Goal: Task Accomplishment & Management: Manage account settings

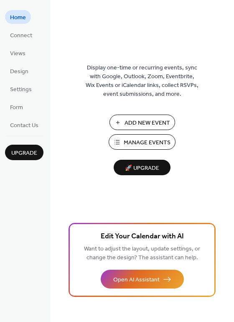
click at [130, 122] on span "Add New Event" at bounding box center [147, 123] width 46 height 9
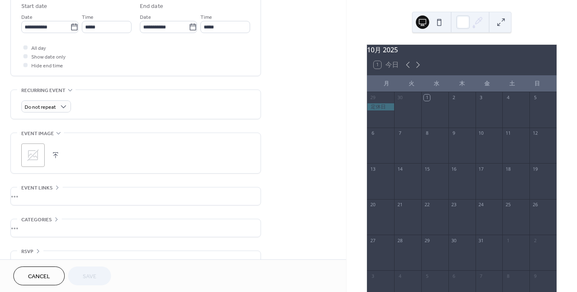
scroll to position [298, 0]
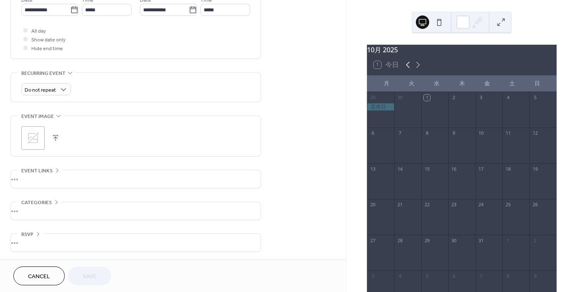
click at [406, 69] on icon at bounding box center [408, 65] width 10 height 10
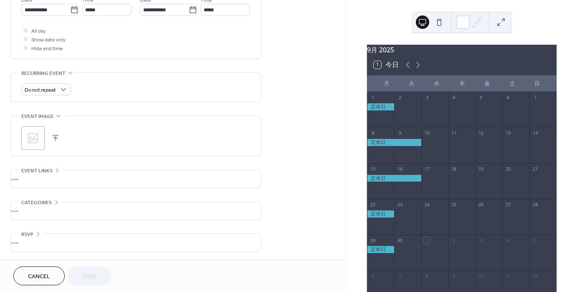
click at [381, 122] on div at bounding box center [380, 113] width 27 height 21
click at [386, 110] on div at bounding box center [380, 106] width 27 height 7
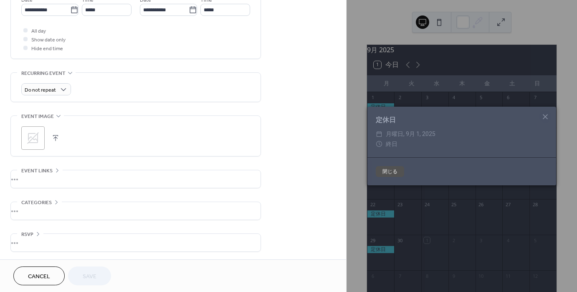
click at [396, 173] on button "閉じる" at bounding box center [390, 171] width 28 height 11
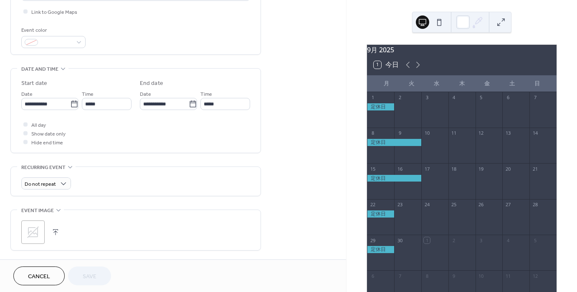
scroll to position [198, 0]
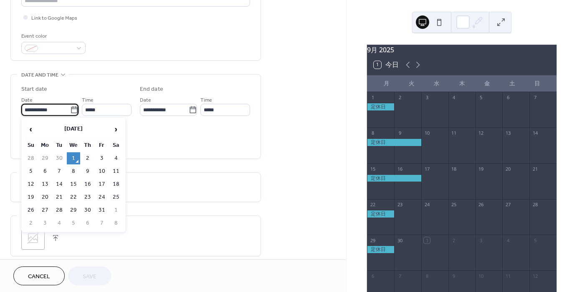
click at [49, 112] on input "**********" at bounding box center [45, 110] width 49 height 12
click at [41, 169] on td "6" at bounding box center [44, 171] width 13 height 12
type input "**********"
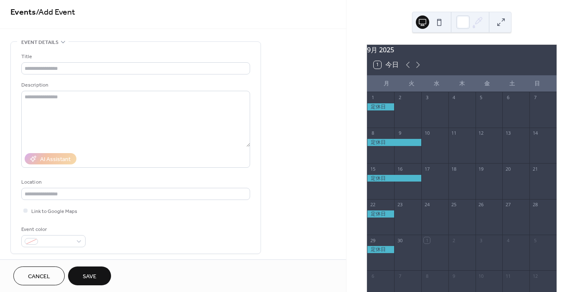
scroll to position [0, 0]
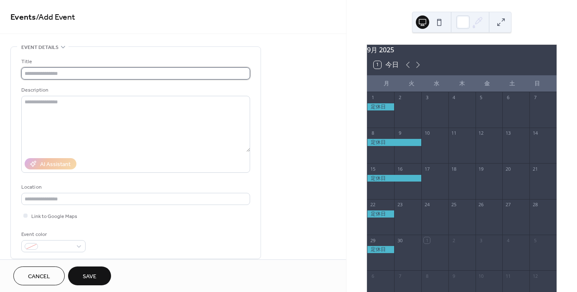
click at [89, 74] on input "text" at bounding box center [135, 73] width 229 height 12
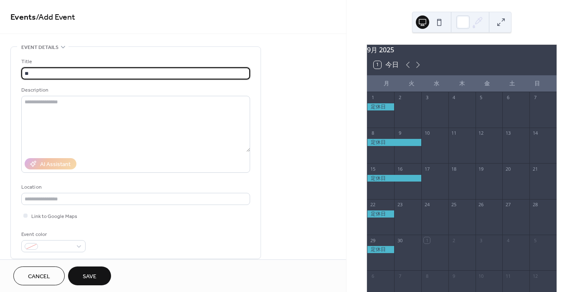
type input "*"
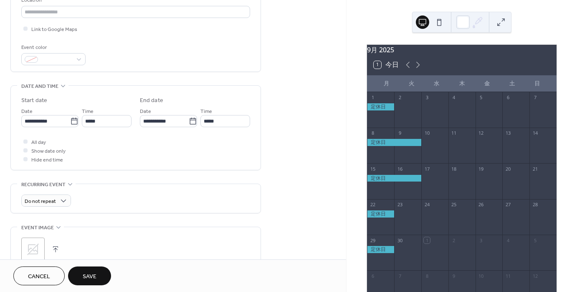
scroll to position [0, 0]
type input "***"
click at [97, 276] on button "Save" at bounding box center [89, 275] width 43 height 19
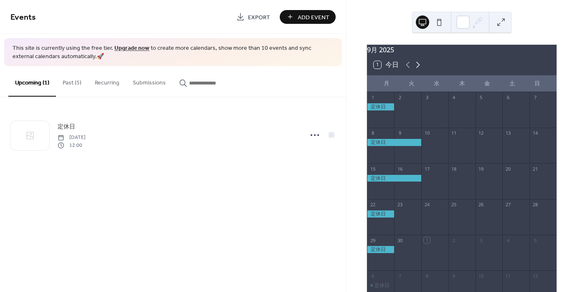
click at [420, 69] on icon at bounding box center [418, 65] width 10 height 10
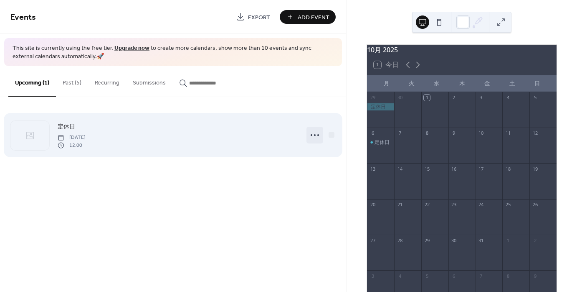
click at [318, 137] on icon at bounding box center [314, 134] width 13 height 13
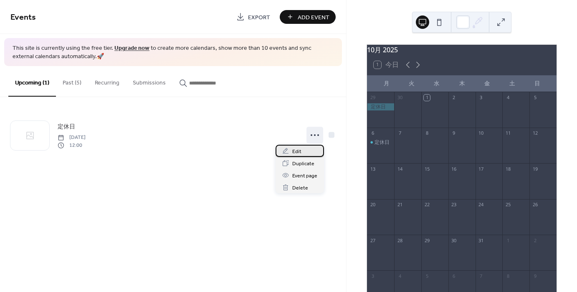
click at [301, 150] on span "Edit" at bounding box center [296, 151] width 9 height 9
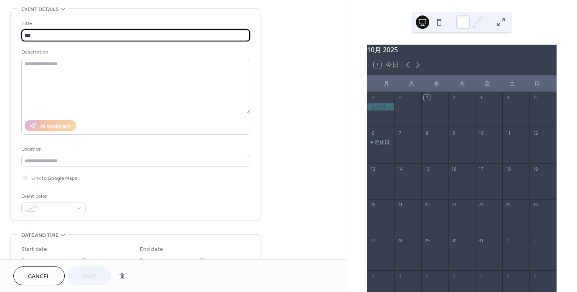
scroll to position [38, 0]
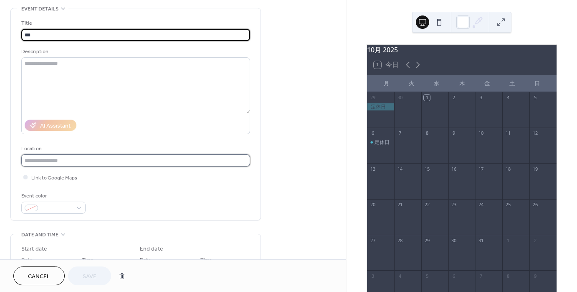
click at [208, 162] on input "text" at bounding box center [135, 160] width 229 height 12
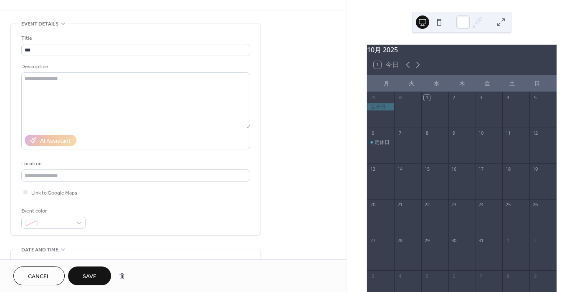
scroll to position [0, 0]
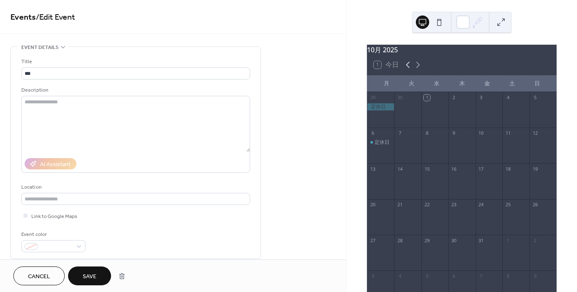
click at [405, 70] on icon at bounding box center [408, 65] width 10 height 10
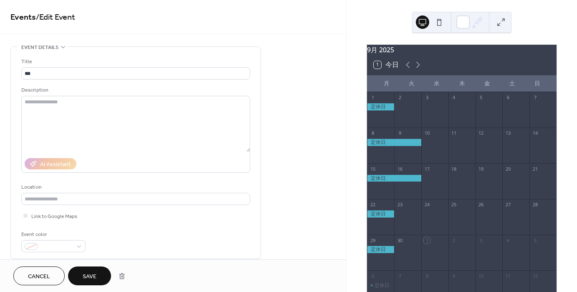
click at [402, 109] on div at bounding box center [407, 113] width 27 height 21
click at [379, 146] on div at bounding box center [394, 142] width 54 height 7
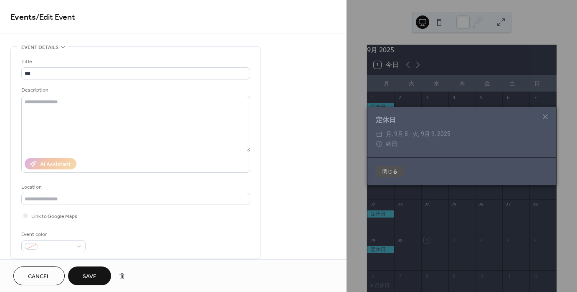
click at [414, 147] on div "​ 終日" at bounding box center [462, 144] width 172 height 10
click at [546, 117] on icon at bounding box center [546, 117] width 10 height 10
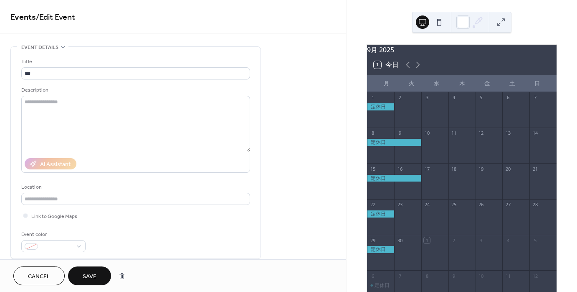
click at [383, 146] on div at bounding box center [394, 142] width 54 height 7
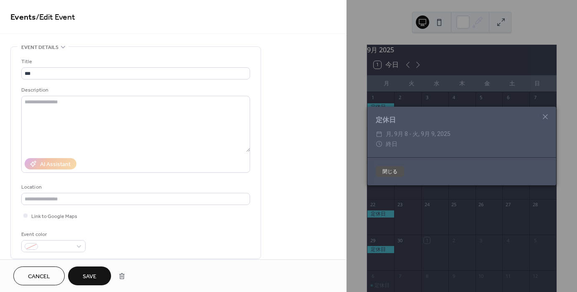
click at [388, 170] on button "閉じる" at bounding box center [390, 171] width 28 height 11
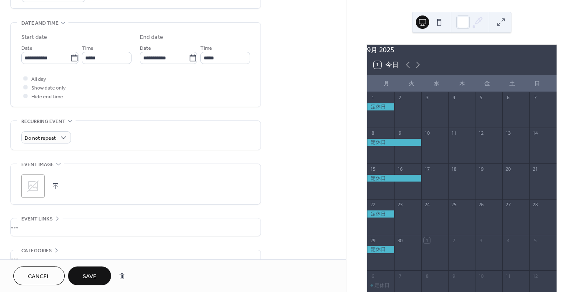
scroll to position [250, 0]
click at [92, 272] on span "Save" at bounding box center [90, 276] width 14 height 9
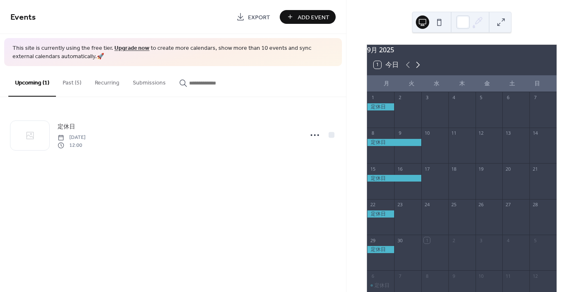
click at [419, 70] on icon at bounding box center [418, 65] width 10 height 10
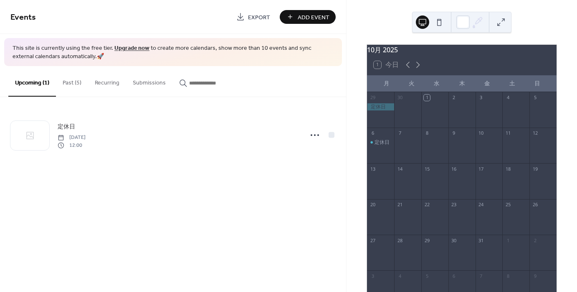
click at [385, 174] on div "13" at bounding box center [380, 168] width 27 height 11
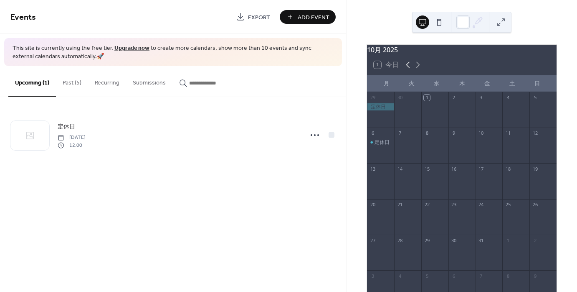
click at [406, 69] on icon at bounding box center [408, 65] width 10 height 10
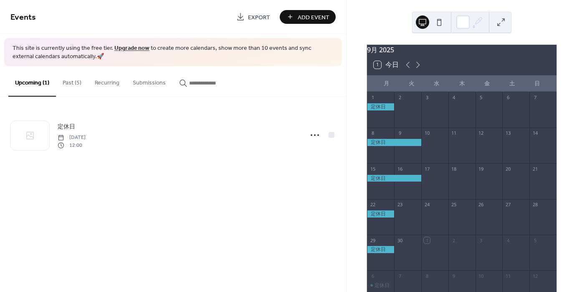
click at [384, 146] on div at bounding box center [394, 142] width 54 height 7
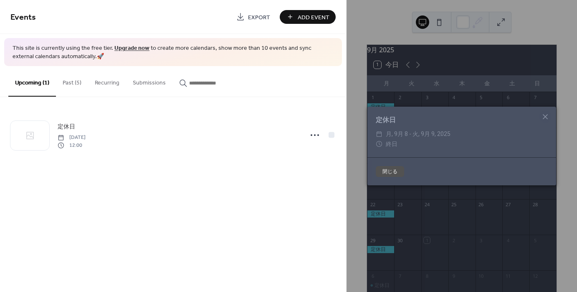
click at [170, 212] on div "Events Export Add Event This site is currently using the free tier. Upgrade now…" at bounding box center [173, 146] width 346 height 292
click at [72, 82] on button "Past (5)" at bounding box center [72, 81] width 32 height 30
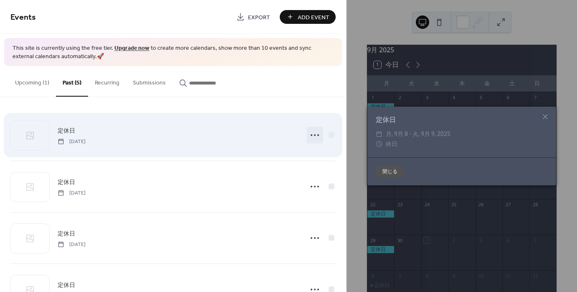
click at [312, 137] on icon at bounding box center [314, 134] width 13 height 13
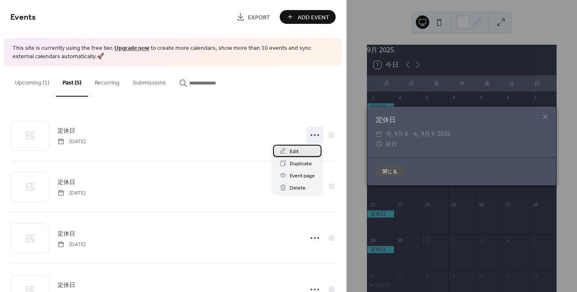
click at [300, 155] on div "Edit" at bounding box center [297, 151] width 48 height 12
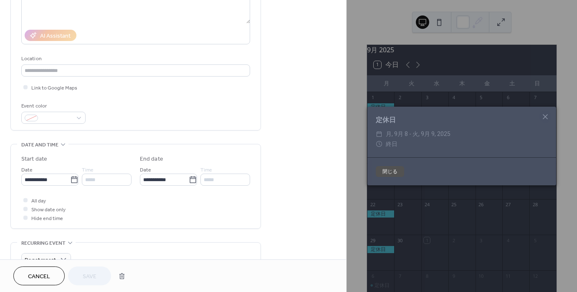
scroll to position [130, 0]
click at [71, 175] on icon at bounding box center [74, 177] width 6 height 7
click at [70, 175] on input "**********" at bounding box center [45, 177] width 49 height 12
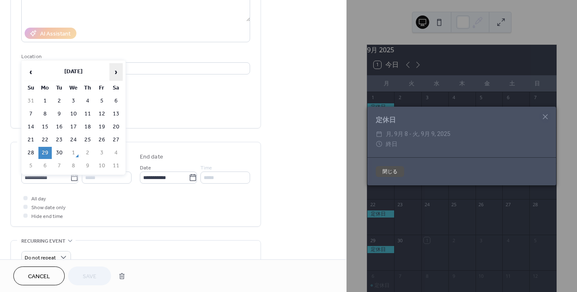
click at [117, 70] on span "›" at bounding box center [116, 72] width 13 height 17
click at [41, 150] on td "27" at bounding box center [44, 153] width 13 height 12
type input "**********"
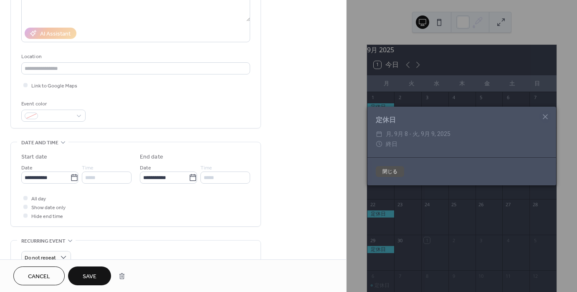
click at [92, 273] on span "Save" at bounding box center [90, 276] width 14 height 9
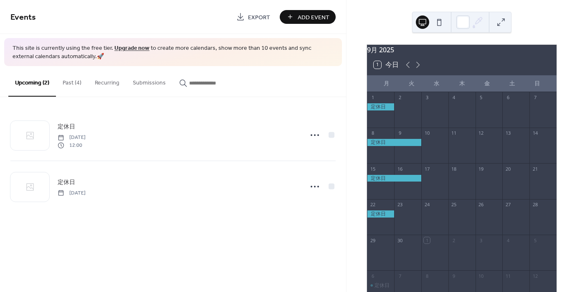
click at [77, 74] on button "Past (4)" at bounding box center [72, 81] width 32 height 30
click at [419, 68] on icon at bounding box center [419, 65] width 4 height 6
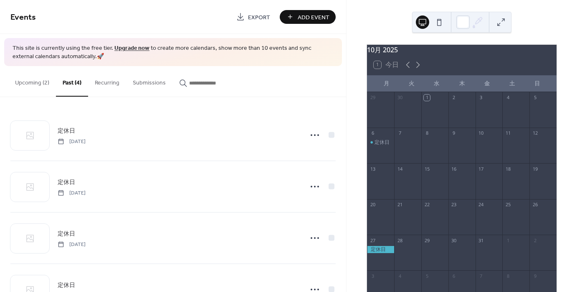
click at [381, 152] on div "定休日" at bounding box center [380, 149] width 27 height 21
click at [20, 84] on button "Upcoming (2)" at bounding box center [32, 81] width 48 height 30
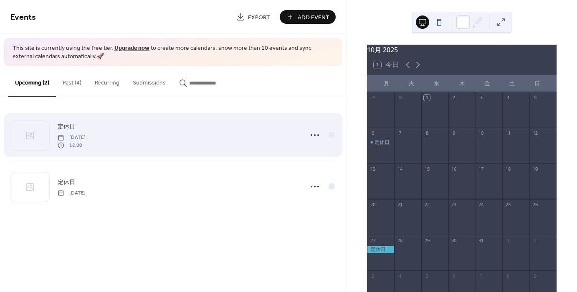
click at [86, 146] on span "12:00" at bounding box center [72, 145] width 28 height 8
click at [330, 132] on div at bounding box center [332, 135] width 6 height 6
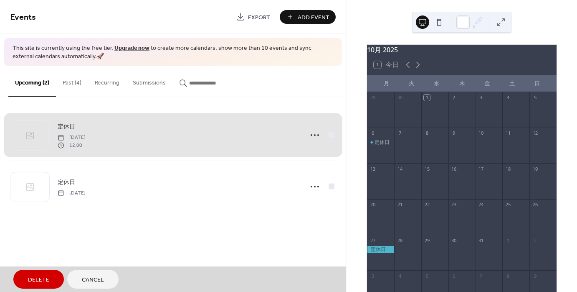
click at [42, 281] on span "Delete" at bounding box center [38, 279] width 21 height 9
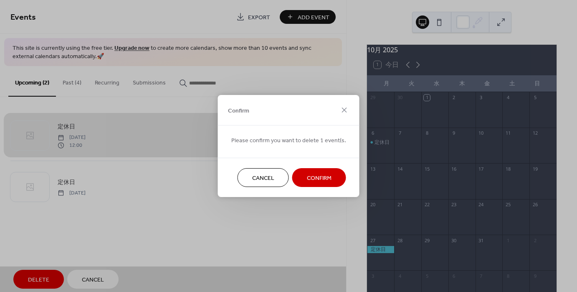
click at [308, 179] on span "Confirm" at bounding box center [319, 178] width 25 height 9
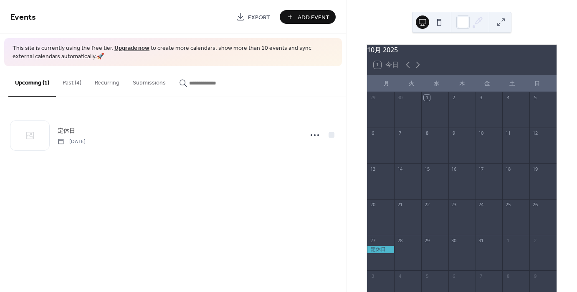
click at [72, 82] on button "Past (4)" at bounding box center [72, 81] width 32 height 30
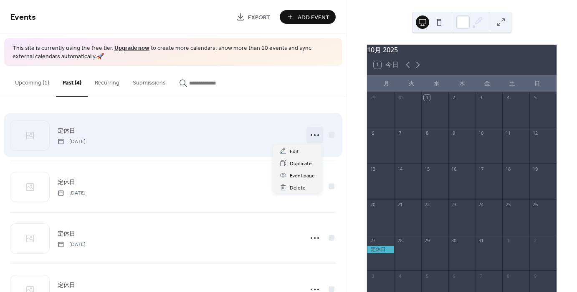
click at [318, 136] on icon at bounding box center [314, 134] width 13 height 13
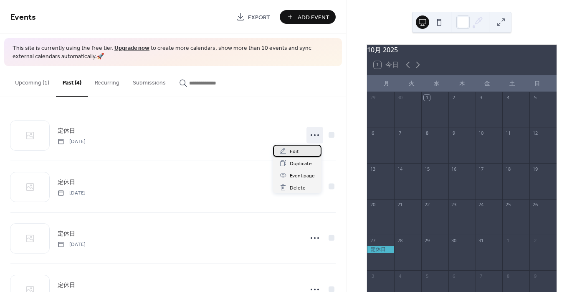
click at [294, 150] on span "Edit" at bounding box center [294, 151] width 9 height 9
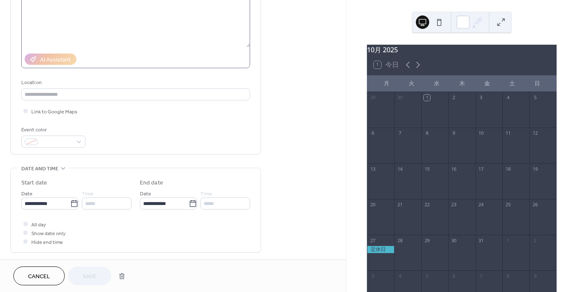
scroll to position [105, 0]
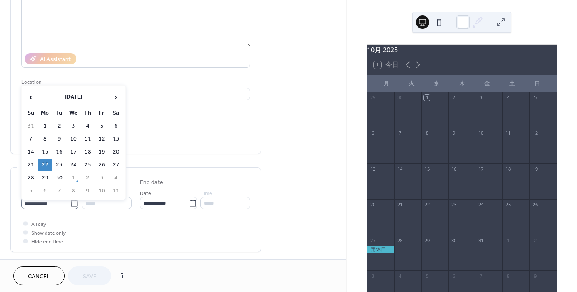
click at [75, 202] on icon at bounding box center [74, 203] width 8 height 8
click at [70, 202] on input "**********" at bounding box center [45, 203] width 49 height 12
click at [122, 96] on span "›" at bounding box center [116, 97] width 13 height 17
click at [46, 138] on td "6" at bounding box center [44, 139] width 13 height 12
type input "**********"
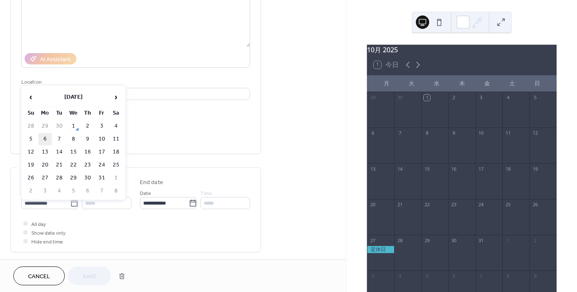
type input "**********"
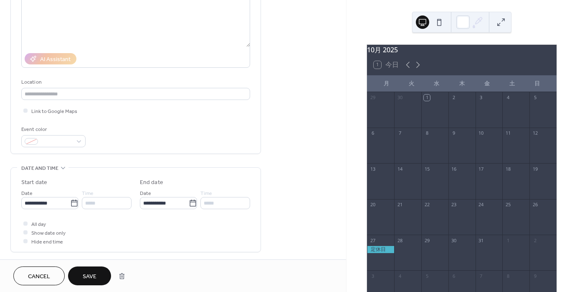
click at [92, 275] on span "Save" at bounding box center [90, 276] width 14 height 9
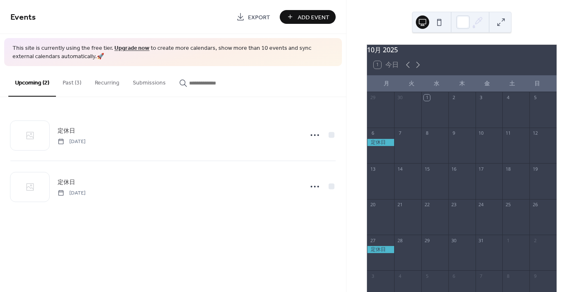
click at [64, 86] on button "Past (3)" at bounding box center [72, 81] width 32 height 30
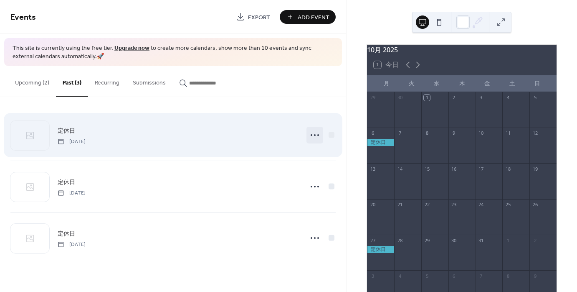
click at [321, 134] on icon at bounding box center [314, 134] width 13 height 13
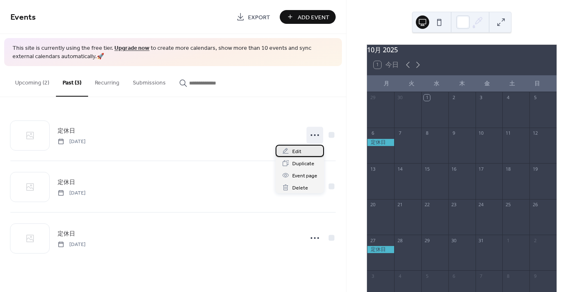
click at [296, 153] on span "Edit" at bounding box center [296, 151] width 9 height 9
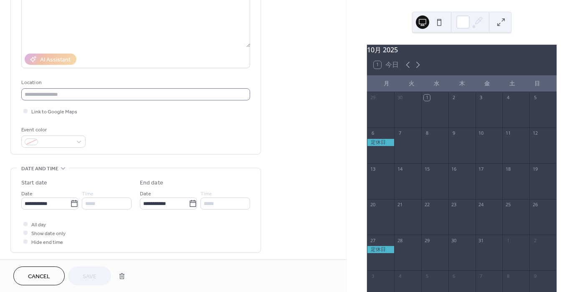
scroll to position [109, 0]
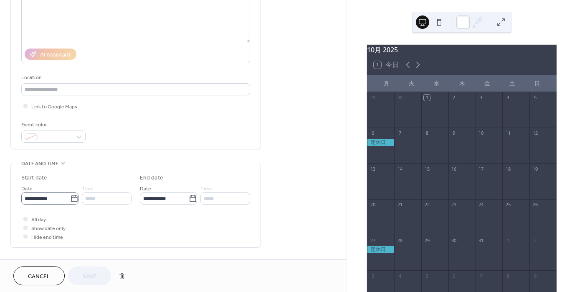
click at [75, 201] on icon at bounding box center [74, 198] width 8 height 8
click at [70, 201] on input "**********" at bounding box center [45, 198] width 49 height 12
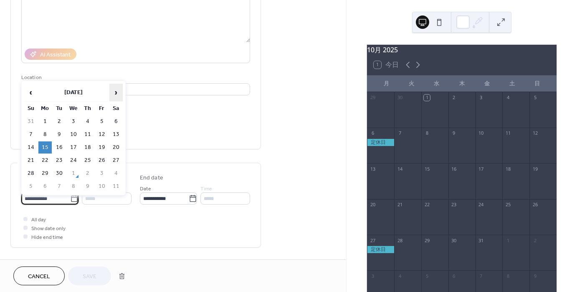
click at [120, 86] on span "›" at bounding box center [116, 92] width 13 height 17
click at [46, 142] on td "13" at bounding box center [44, 147] width 13 height 12
type input "**********"
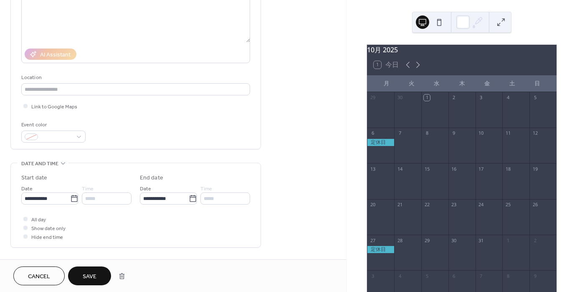
click at [91, 280] on span "Save" at bounding box center [90, 276] width 14 height 9
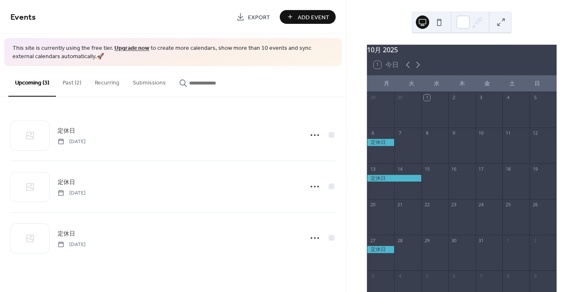
click at [67, 83] on button "Past (2)" at bounding box center [72, 81] width 32 height 30
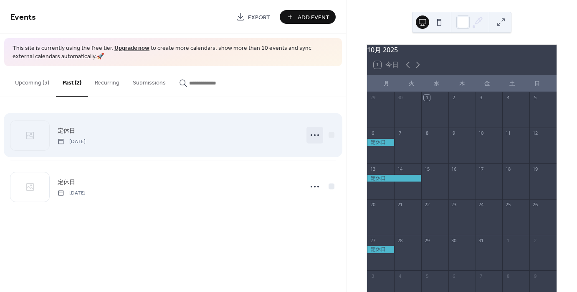
click at [318, 135] on icon at bounding box center [314, 134] width 13 height 13
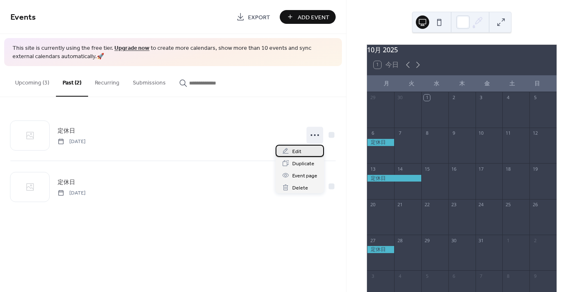
click at [307, 154] on div "Edit" at bounding box center [300, 151] width 48 height 12
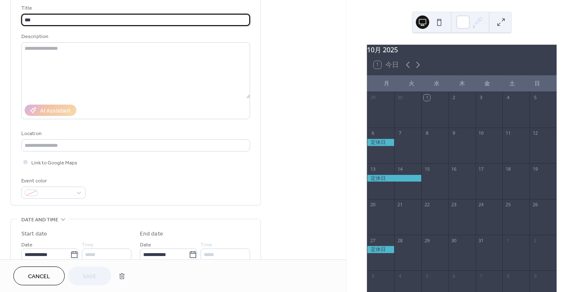
scroll to position [55, 0]
click at [66, 249] on input "**********" at bounding box center [45, 253] width 49 height 12
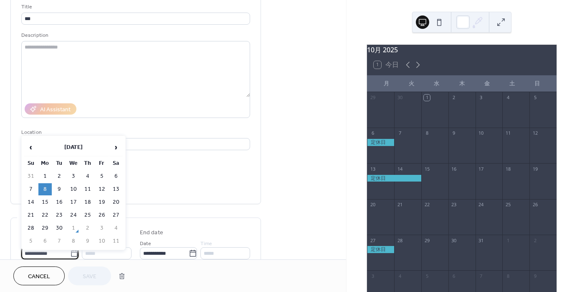
click at [152, 182] on div "Event color" at bounding box center [135, 186] width 229 height 22
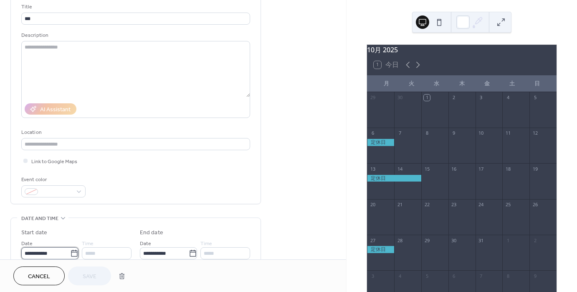
click at [49, 252] on input "**********" at bounding box center [45, 253] width 49 height 12
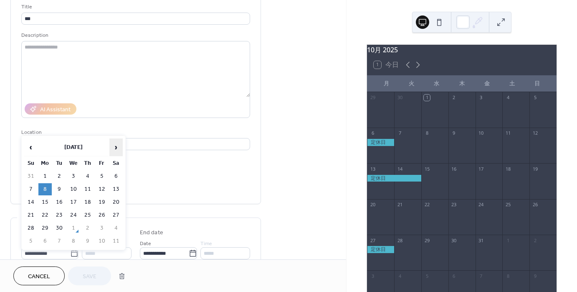
click at [115, 145] on span "›" at bounding box center [116, 147] width 13 height 17
click at [47, 214] on td "20" at bounding box center [44, 215] width 13 height 12
type input "**********"
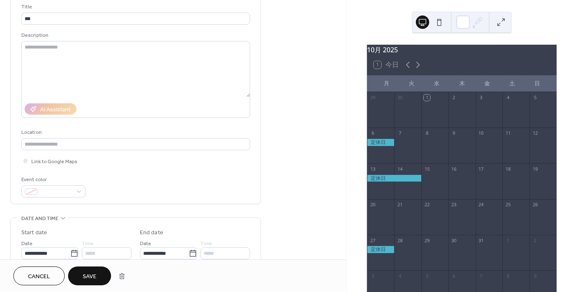
click at [89, 278] on span "Save" at bounding box center [90, 276] width 14 height 9
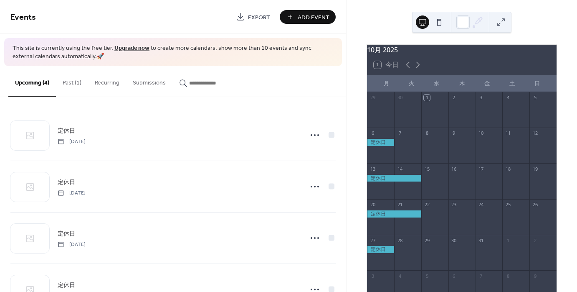
click at [75, 83] on button "Past (1)" at bounding box center [72, 81] width 32 height 30
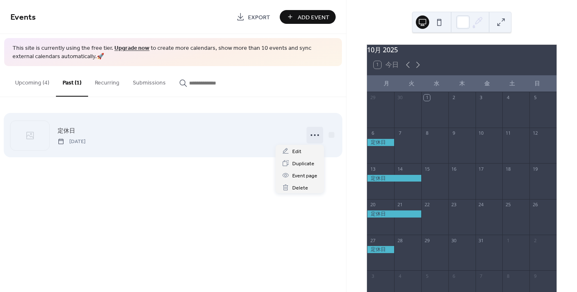
click at [314, 136] on icon at bounding box center [314, 134] width 13 height 13
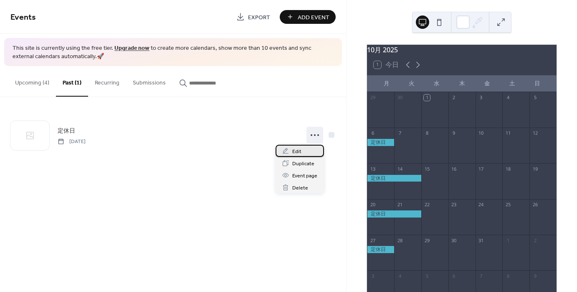
click at [307, 149] on div "Edit" at bounding box center [300, 151] width 48 height 12
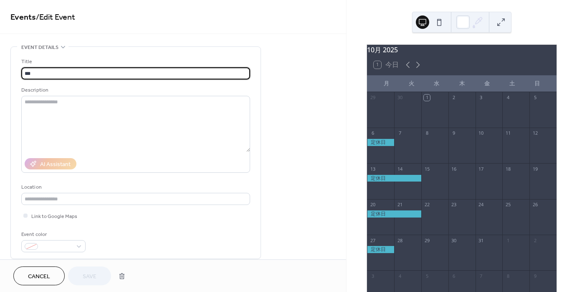
scroll to position [168, 0]
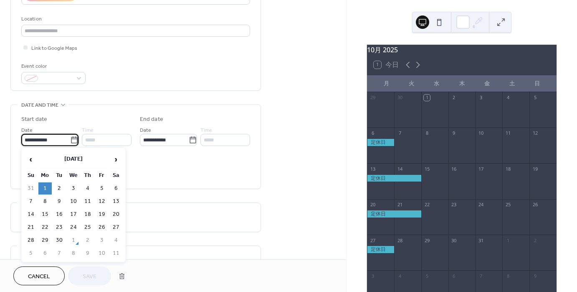
click at [46, 139] on input "**********" at bounding box center [45, 140] width 49 height 12
click at [117, 157] on span "›" at bounding box center [116, 159] width 13 height 17
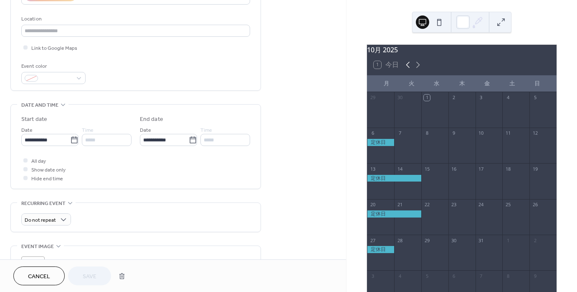
click at [404, 69] on icon at bounding box center [408, 65] width 10 height 10
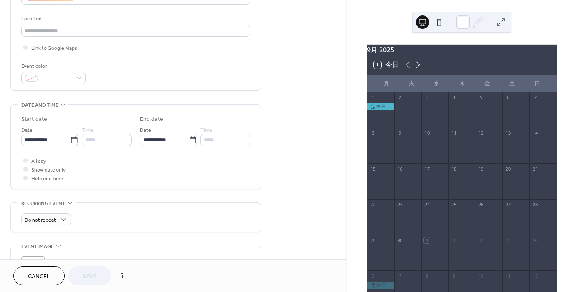
click at [415, 70] on icon at bounding box center [418, 65] width 10 height 10
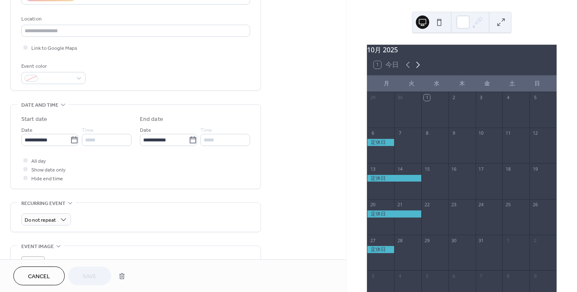
click at [419, 68] on icon at bounding box center [418, 65] width 10 height 10
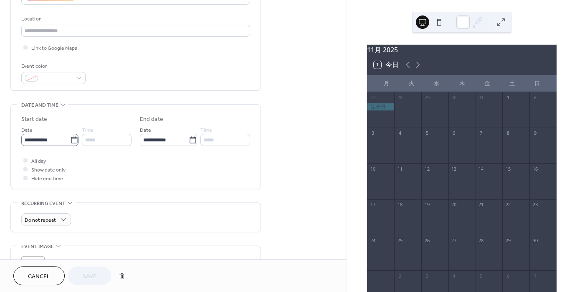
click at [71, 138] on icon at bounding box center [74, 139] width 6 height 7
click at [70, 138] on input "**********" at bounding box center [45, 140] width 49 height 12
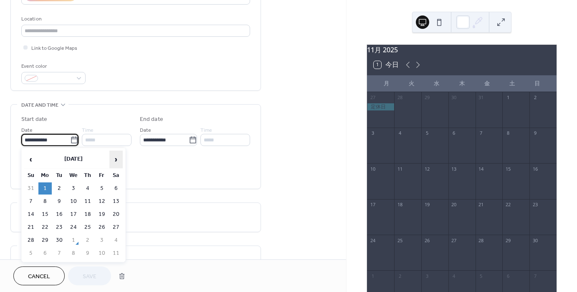
click at [118, 158] on span "›" at bounding box center [116, 159] width 13 height 17
click at [74, 139] on icon at bounding box center [74, 140] width 8 height 8
click at [70, 139] on input "**********" at bounding box center [45, 140] width 49 height 12
click at [117, 160] on span "›" at bounding box center [116, 159] width 13 height 17
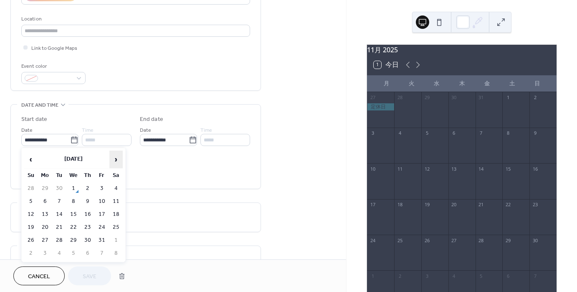
click at [117, 160] on span "›" at bounding box center [116, 159] width 13 height 17
click at [44, 197] on td "3" at bounding box center [44, 201] width 13 height 12
type input "**********"
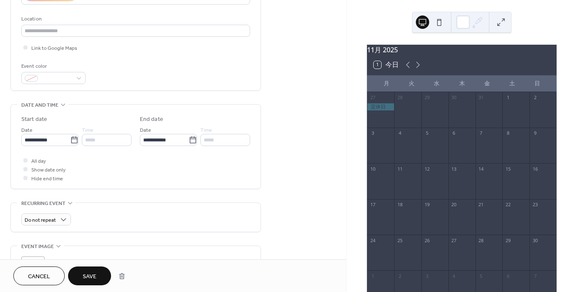
click at [84, 274] on span "Save" at bounding box center [90, 276] width 14 height 9
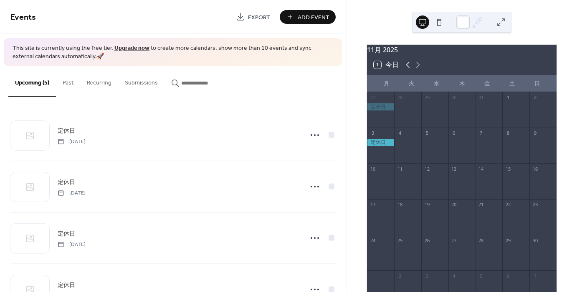
click at [405, 68] on icon at bounding box center [408, 65] width 10 height 10
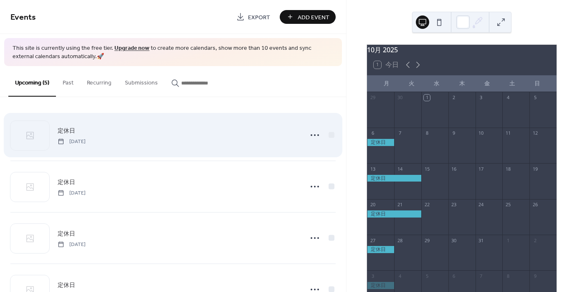
scroll to position [86, 0]
